Goal: Information Seeking & Learning: Learn about a topic

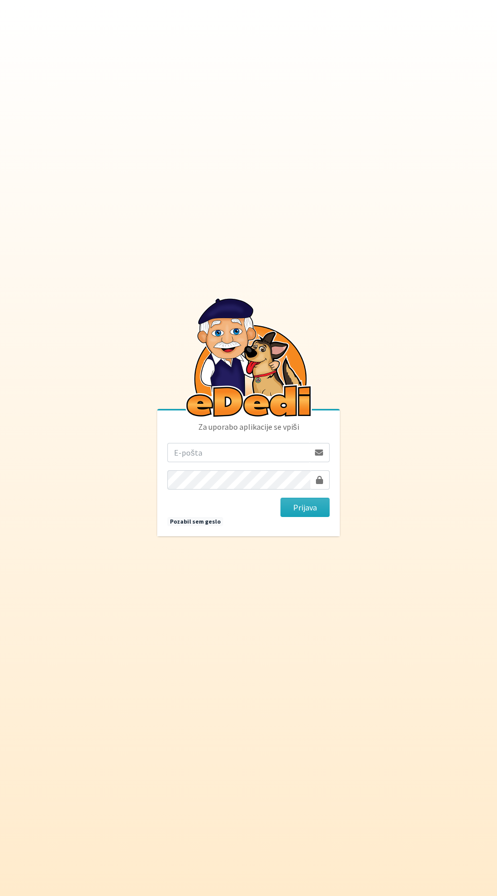
click at [227, 462] on input "email" at bounding box center [238, 452] width 142 height 19
type input "korosak.rajko@gmail.com"
click at [281, 498] on button "Prijava" at bounding box center [305, 507] width 49 height 19
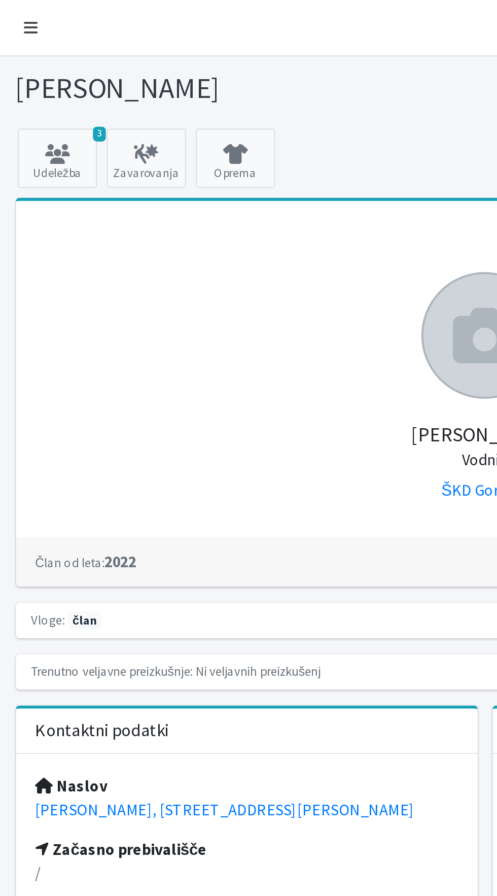
click at [14, 15] on icon at bounding box center [15, 14] width 7 height 8
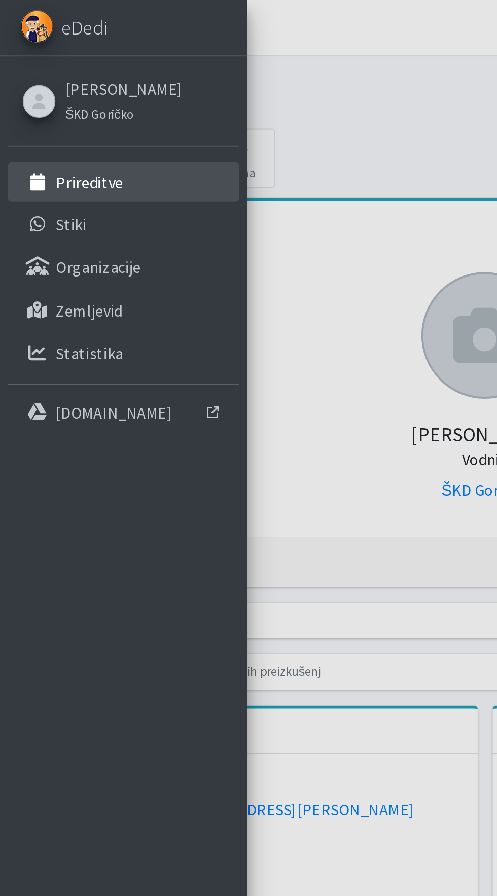
click at [39, 94] on p "Prireditve" at bounding box center [46, 93] width 35 height 10
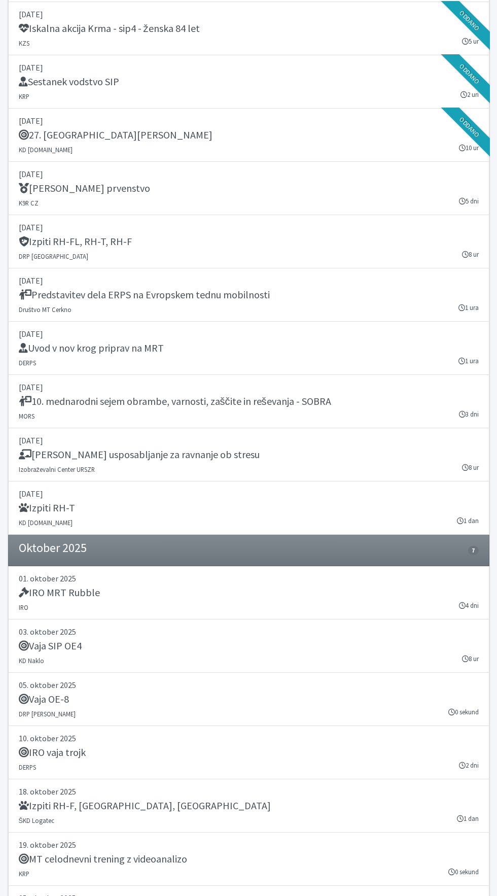
scroll to position [1334, 0]
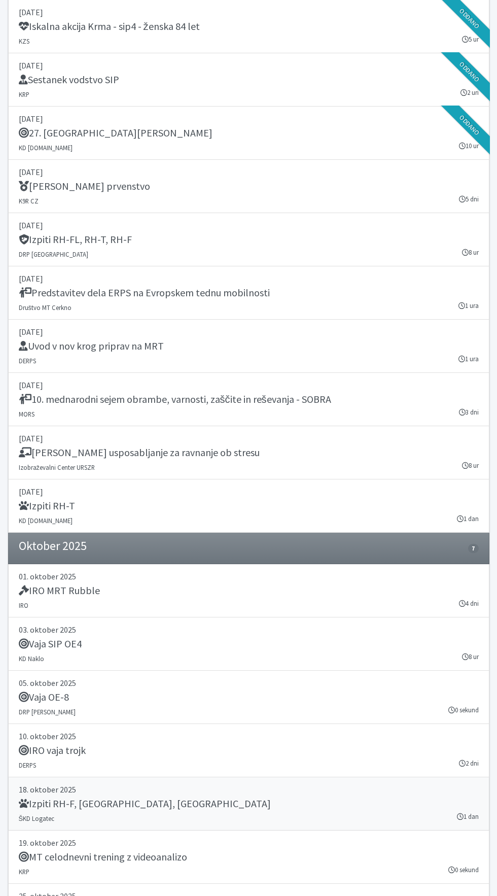
click at [91, 812] on link "[DATE] Izpiti RH-F, [GEOGRAPHIC_DATA], MT ŠKD Logatec 1 dan" at bounding box center [249, 804] width 482 height 53
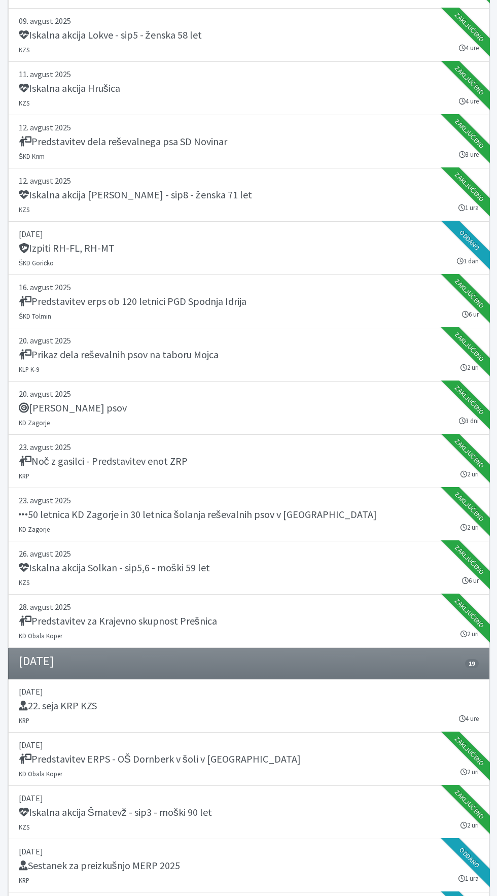
scroll to position [0, 0]
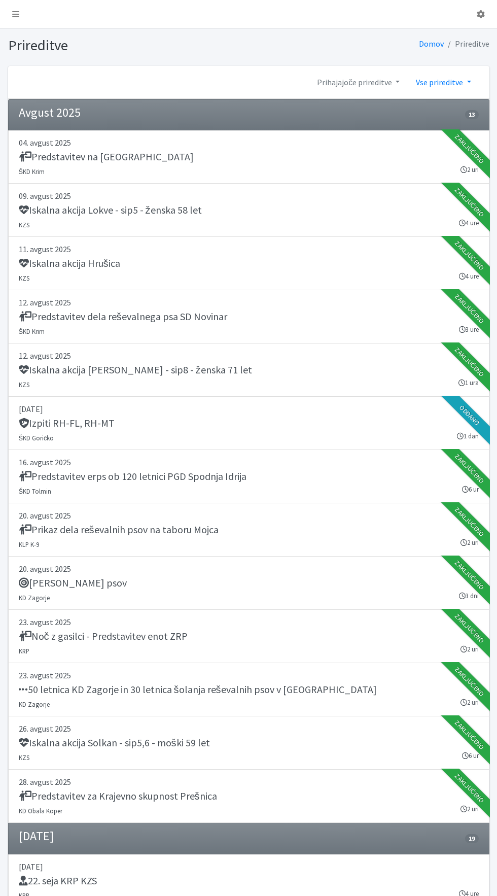
click at [433, 82] on link "Vse prireditve" at bounding box center [443, 82] width 71 height 20
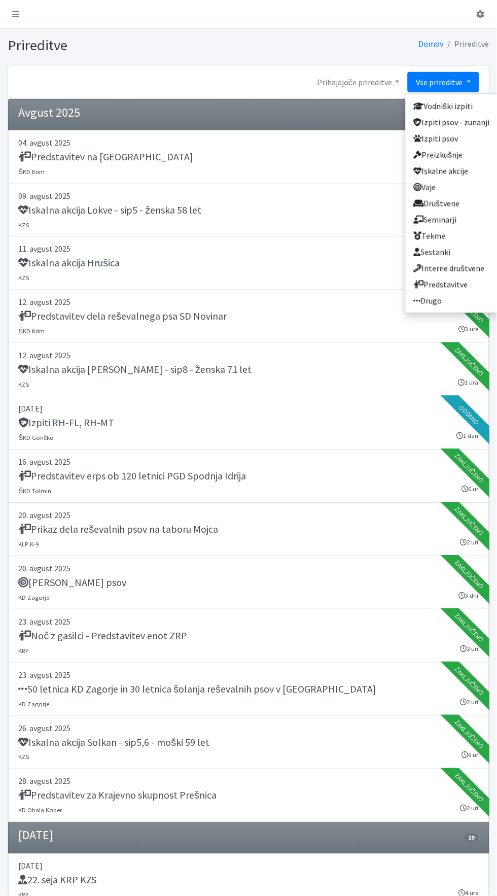
click at [421, 73] on link "Vse prireditve" at bounding box center [443, 82] width 71 height 20
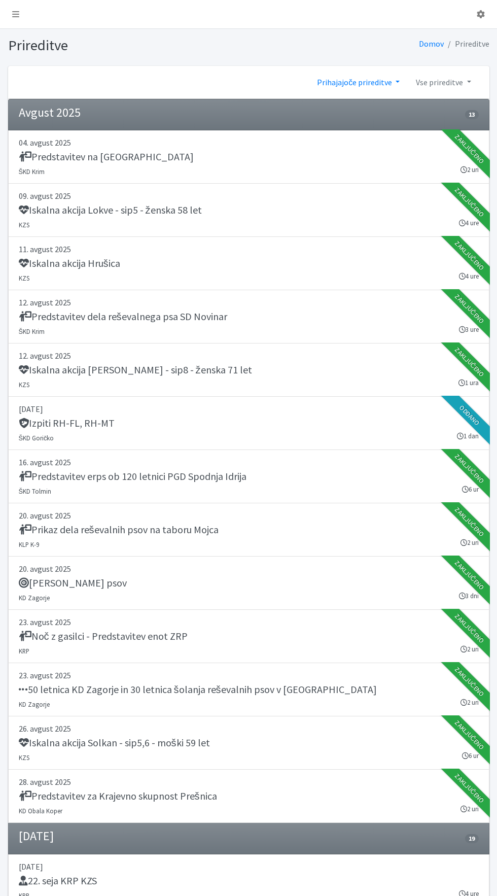
click at [341, 83] on link "Prihajajoče prireditve" at bounding box center [358, 82] width 99 height 20
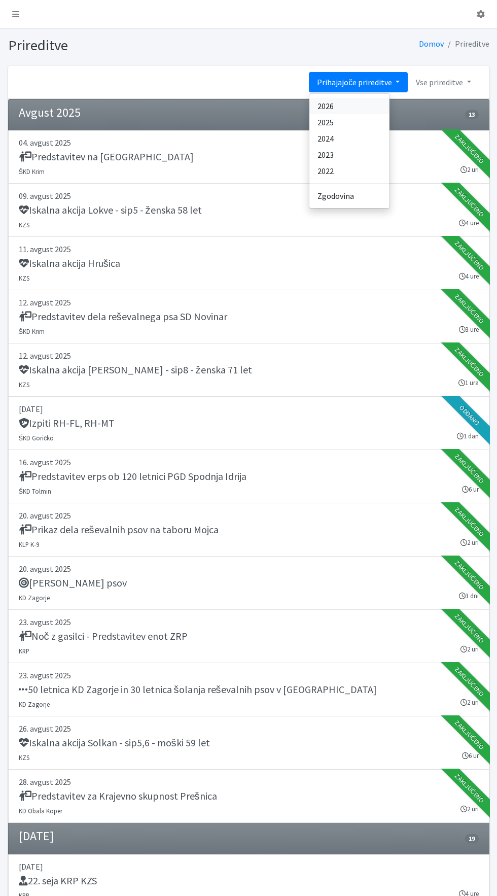
click at [314, 104] on link "2026" at bounding box center [350, 106] width 80 height 16
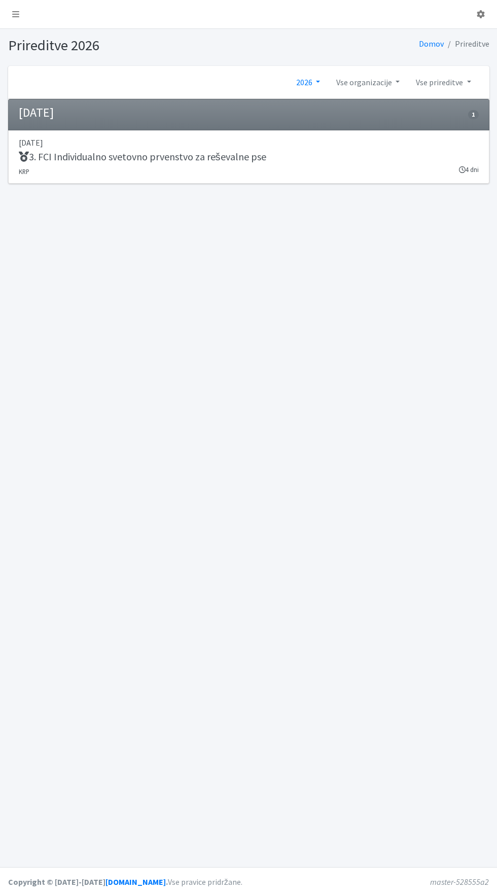
click at [299, 87] on link "2026" at bounding box center [308, 82] width 40 height 20
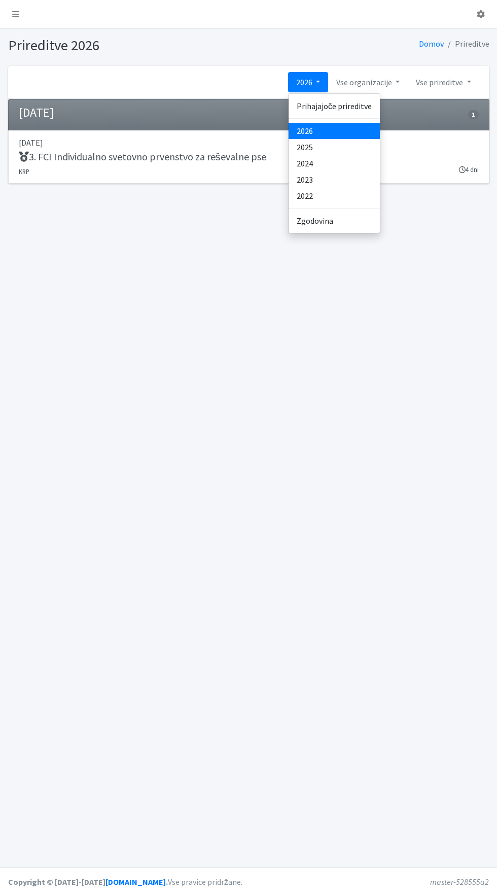
click at [289, 152] on div "Prihajajoče prireditve 2026 2025 2024 2023 2022" at bounding box center [334, 163] width 92 height 140
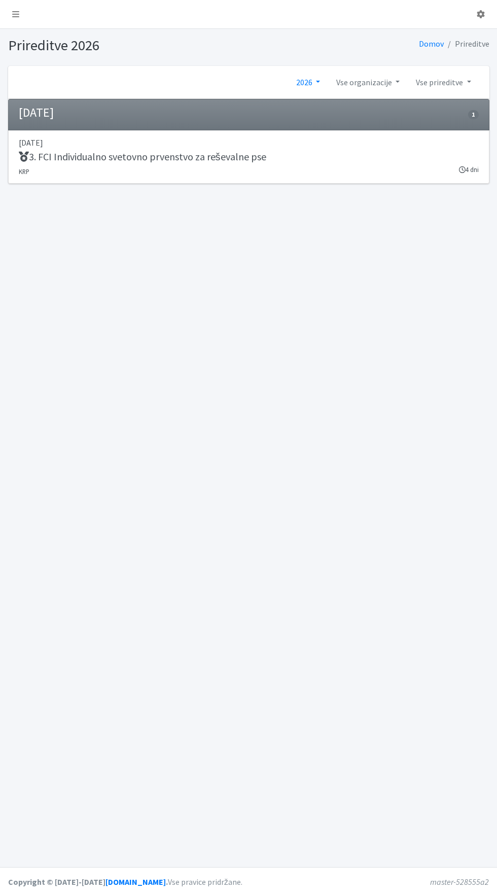
click at [307, 82] on link "2026" at bounding box center [308, 82] width 40 height 20
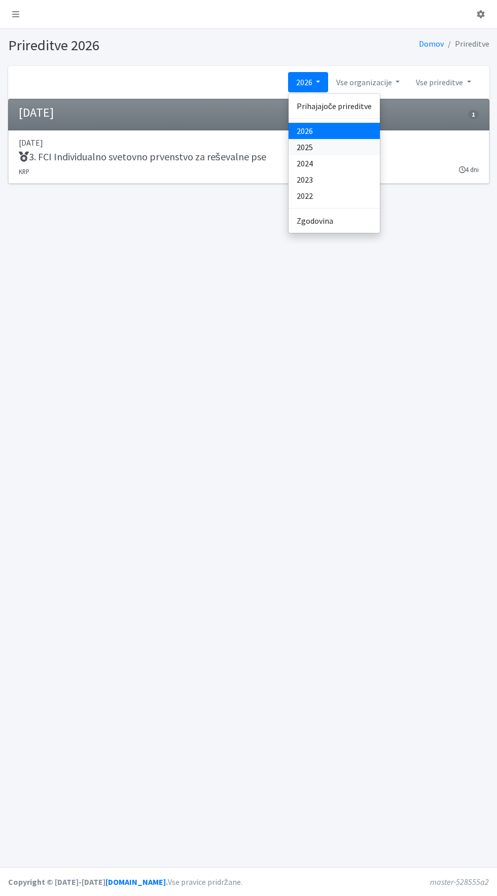
click at [300, 149] on link "2025" at bounding box center [334, 147] width 91 height 16
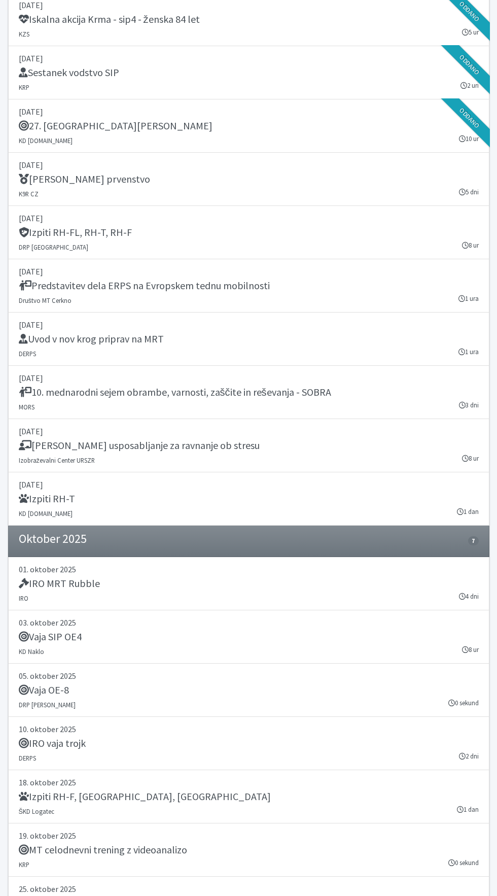
scroll to position [12336, 0]
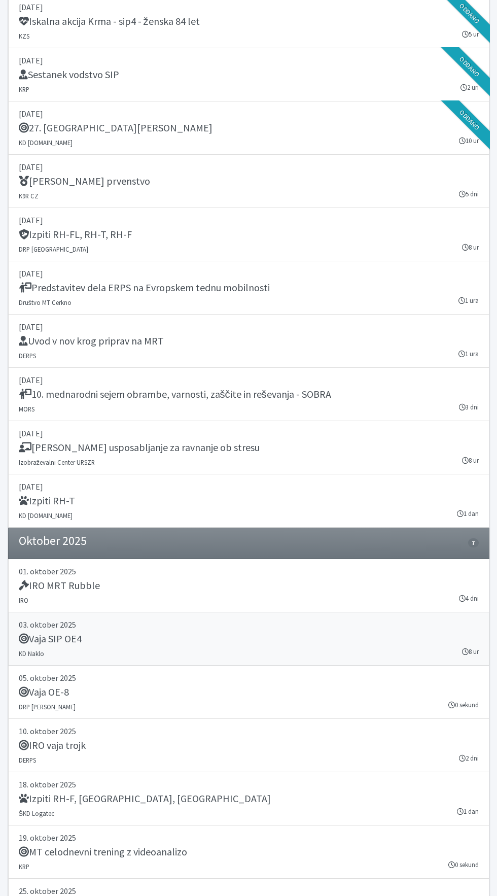
click at [76, 619] on p "03. oktober 2025" at bounding box center [249, 625] width 460 height 12
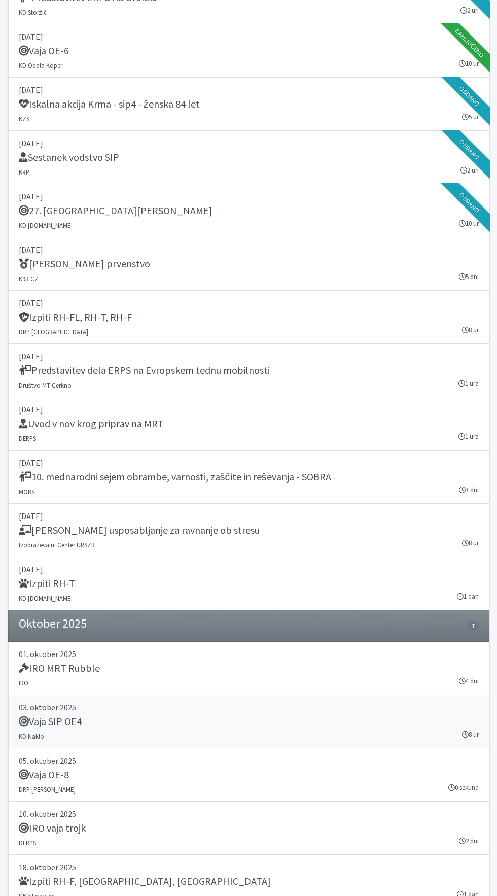
scroll to position [12246, 0]
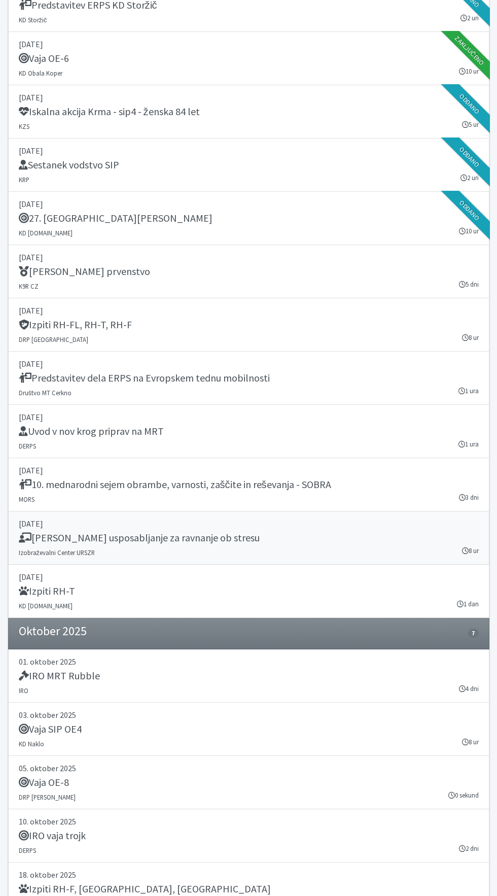
click at [153, 532] on h5 "[PERSON_NAME] usposabljanje za ravnanje ob stresu" at bounding box center [139, 538] width 241 height 12
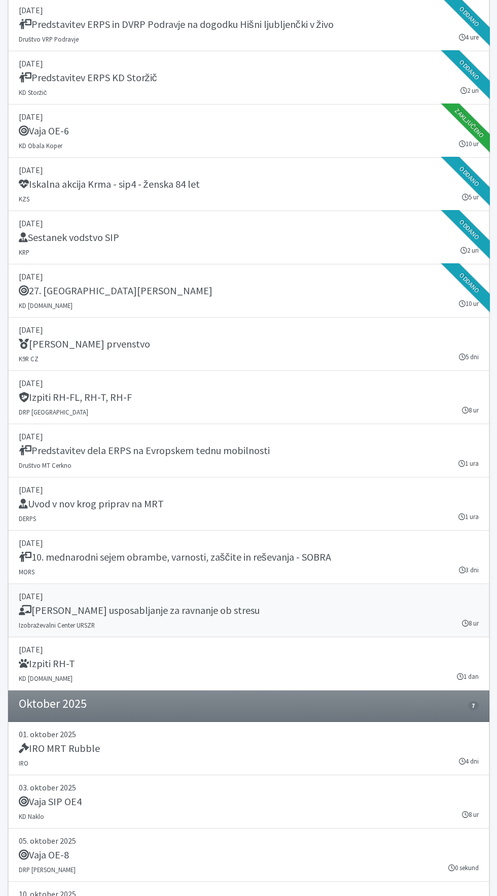
scroll to position [12168, 0]
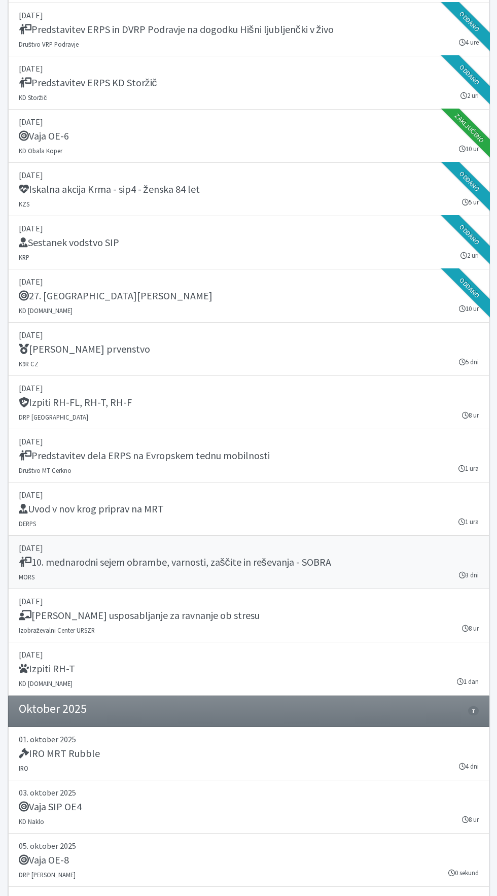
click at [230, 556] on h5 "10. mednarodni sejem obrambe, varnosti, zaščite in reševanja - SOBRA" at bounding box center [175, 562] width 313 height 12
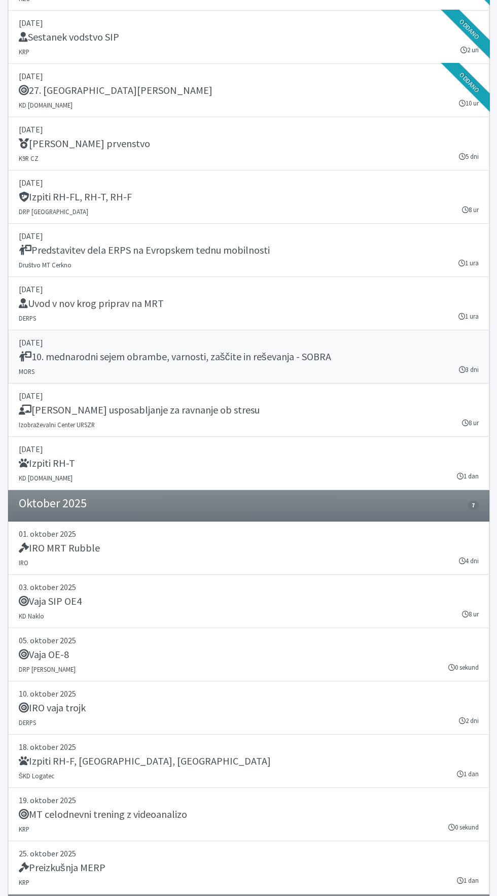
scroll to position [12412, 0]
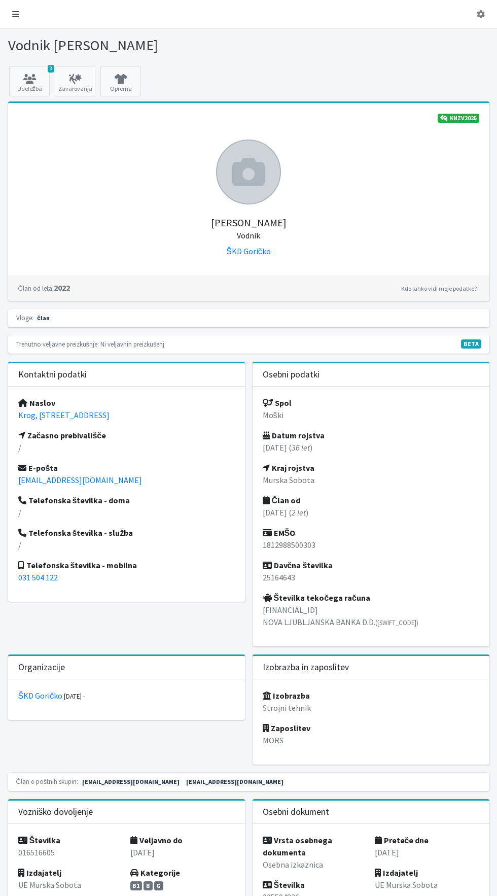
click at [13, 10] on icon at bounding box center [15, 14] width 7 height 8
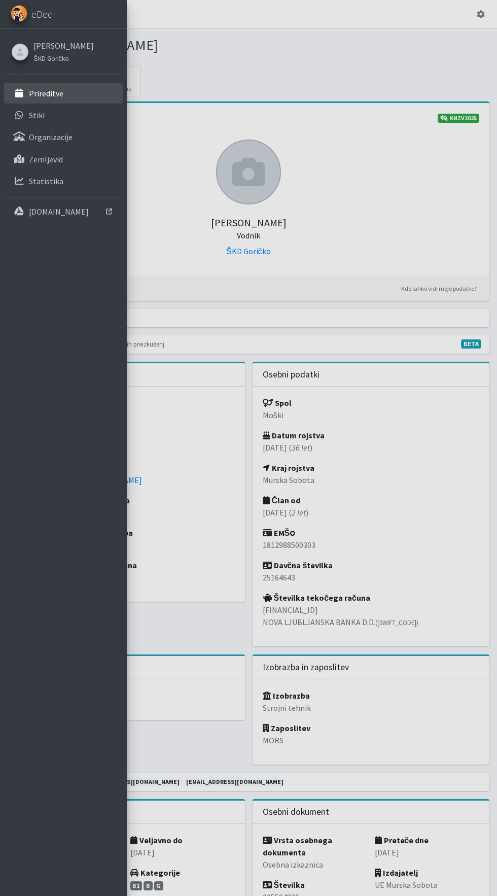
click at [30, 91] on p "Prireditve" at bounding box center [46, 93] width 35 height 10
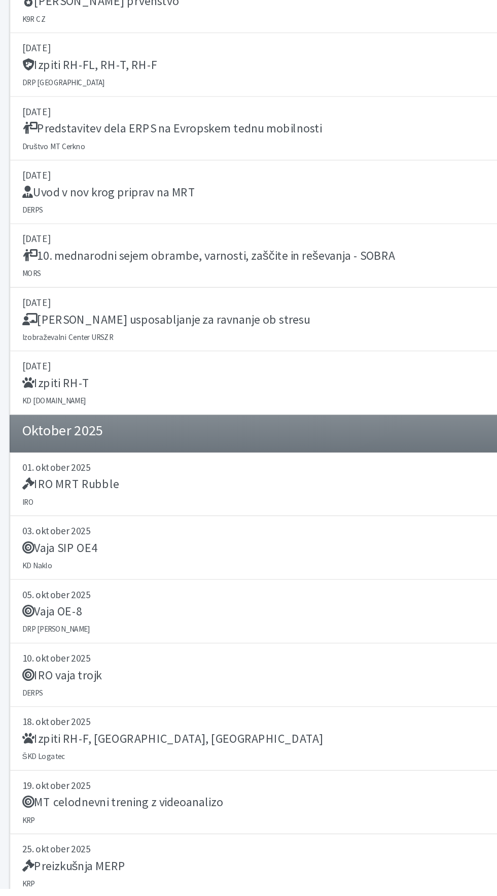
scroll to position [1406, 0]
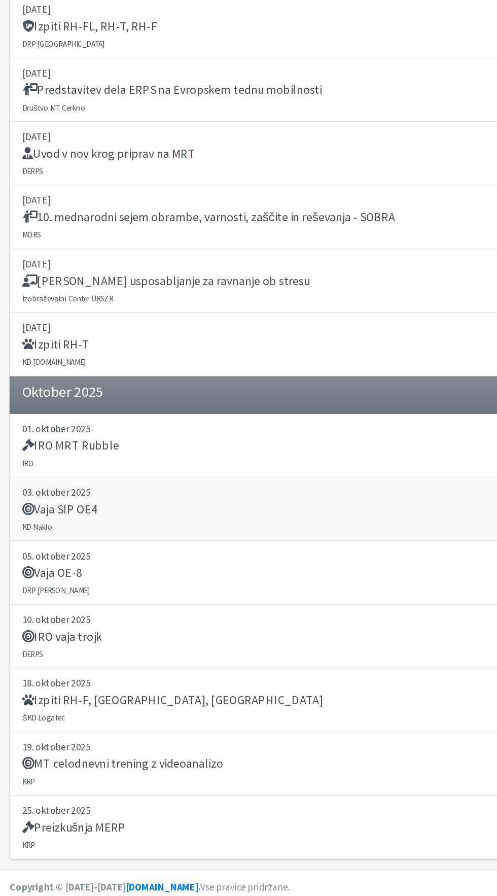
click at [43, 566] on h5 "Vaja SIP OE4" at bounding box center [50, 572] width 63 height 12
